Goal: Check status: Check status

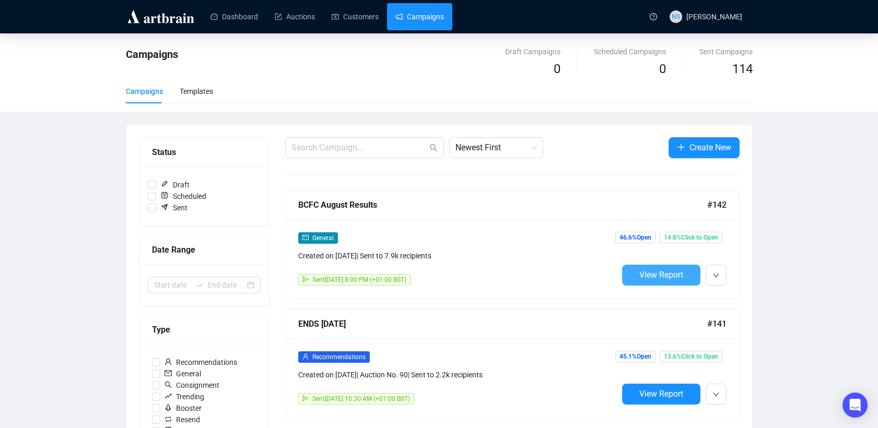
click at [667, 277] on span "View Report" at bounding box center [661, 275] width 44 height 10
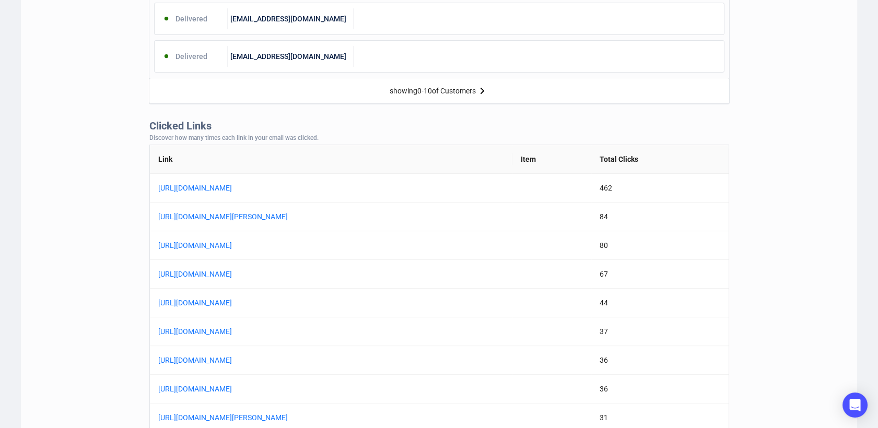
scroll to position [830, 0]
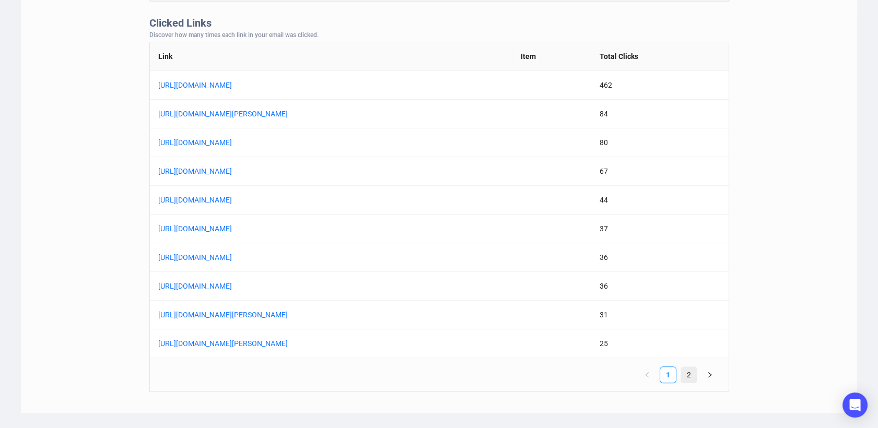
click at [690, 375] on link "2" at bounding box center [689, 375] width 16 height 16
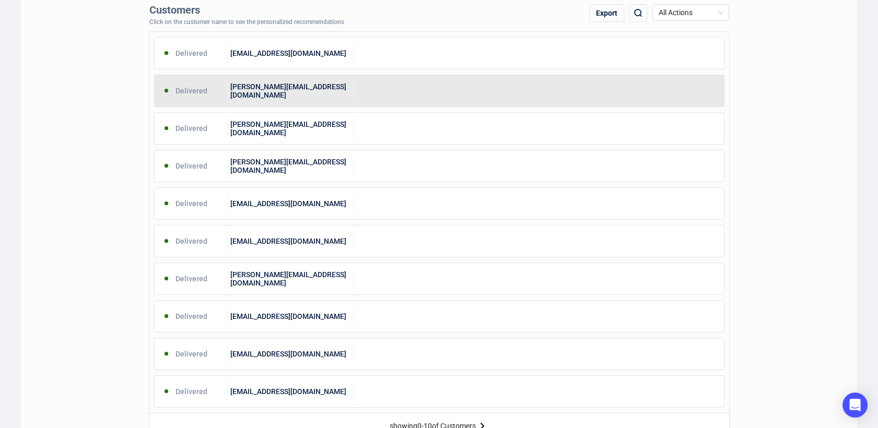
scroll to position [0, 0]
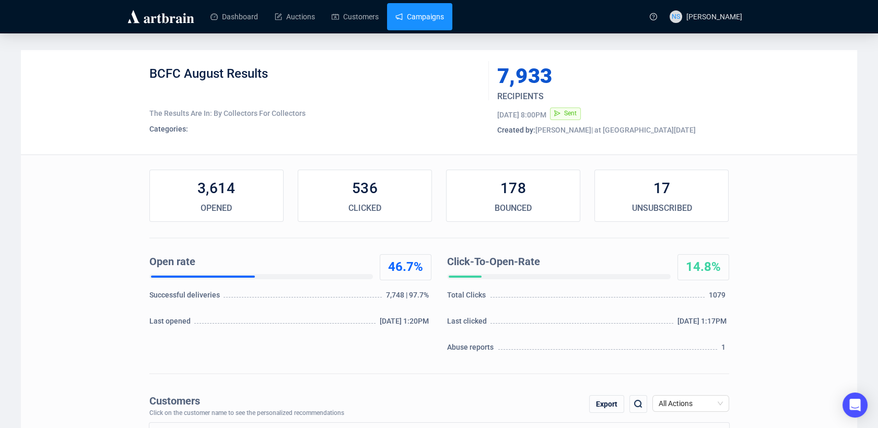
click at [401, 23] on link "Campaigns" at bounding box center [419, 16] width 49 height 27
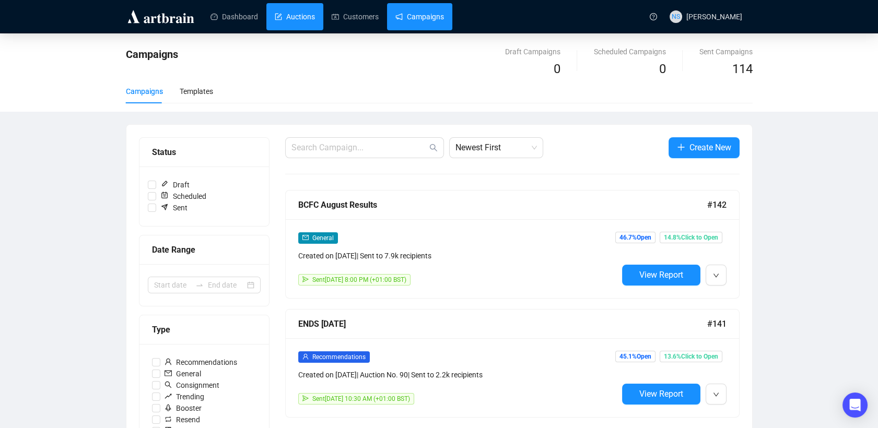
click at [293, 20] on link "Auctions" at bounding box center [295, 16] width 40 height 27
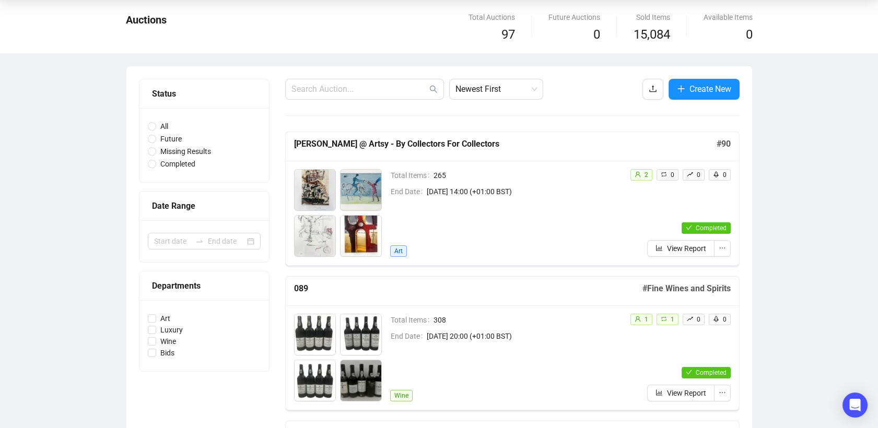
scroll to position [35, 0]
click at [668, 250] on span "View Report" at bounding box center [686, 247] width 39 height 11
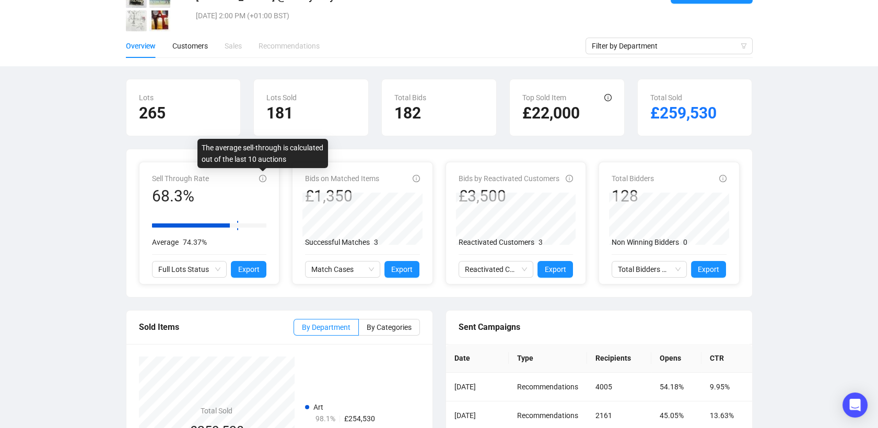
scroll to position [142, 0]
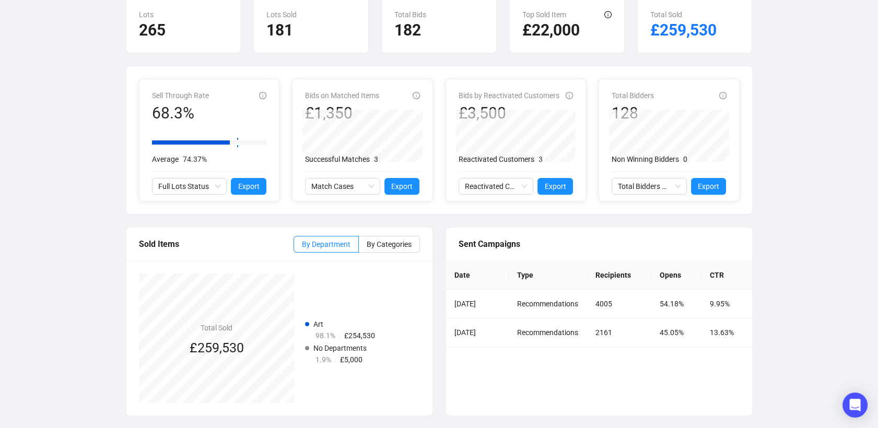
click at [441, 292] on div "Sent Campaigns Date Type Recipients Opens CTR Jul 30, 2025 Recommendations 4005…" at bounding box center [599, 321] width 320 height 189
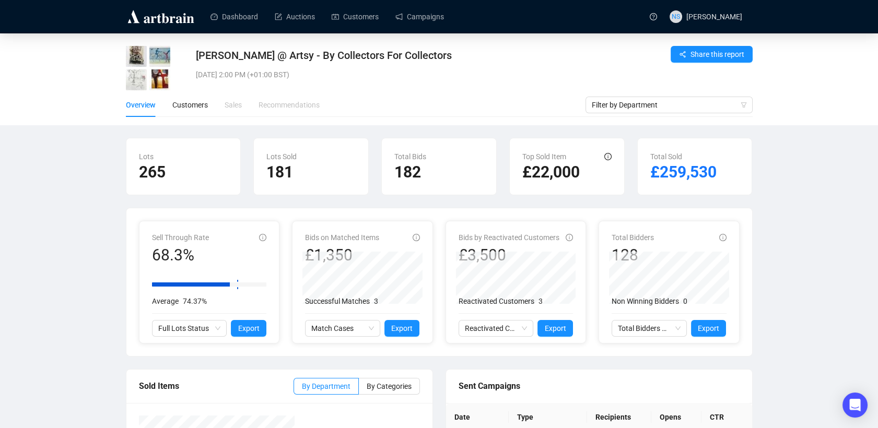
scroll to position [0, 0]
